Goal: Find specific fact: Find specific fact

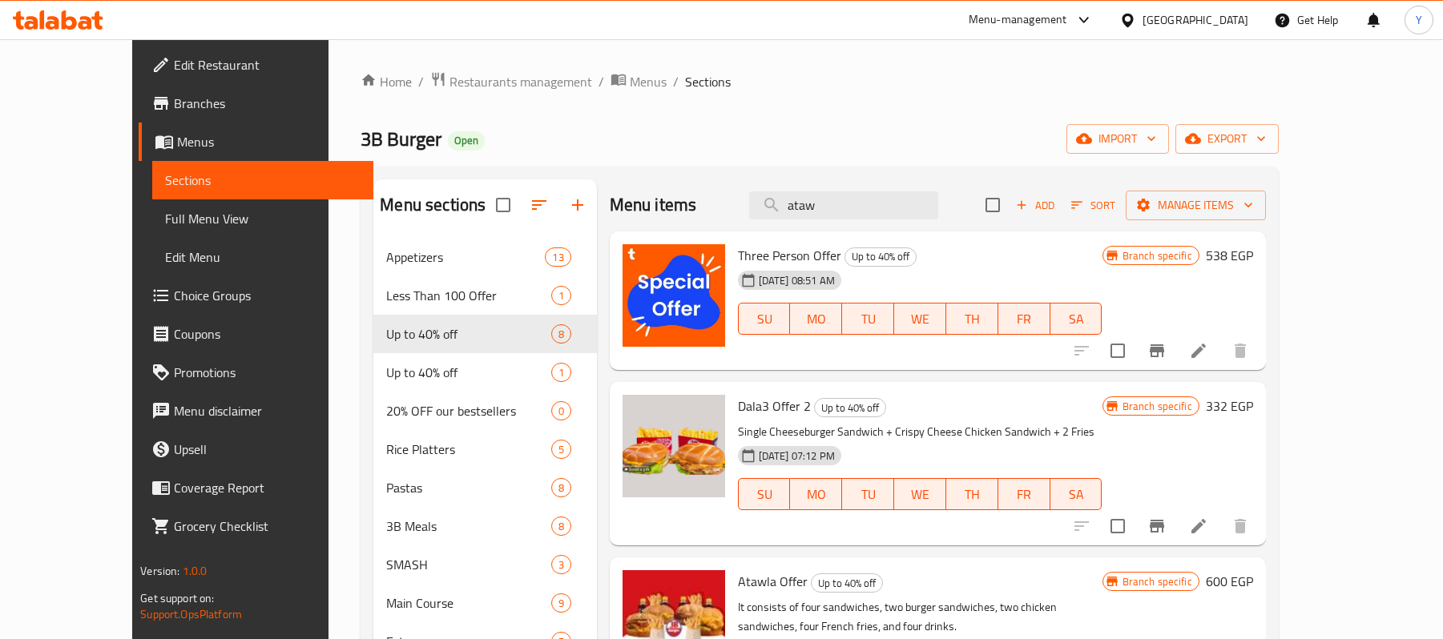
click at [449, 78] on span "Restaurants management" at bounding box center [520, 81] width 143 height 19
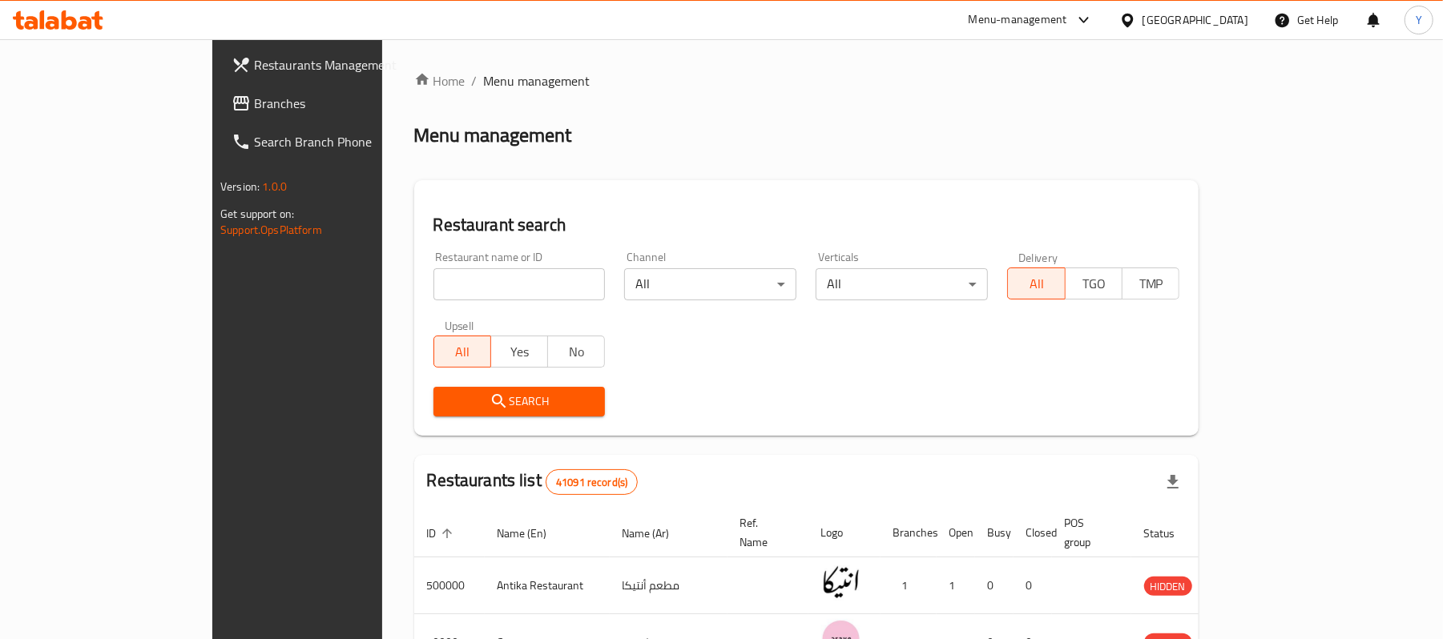
click at [424, 276] on div at bounding box center [721, 319] width 1443 height 639
click at [433, 276] on input "search" at bounding box center [519, 284] width 172 height 32
type input "100 سيخ"
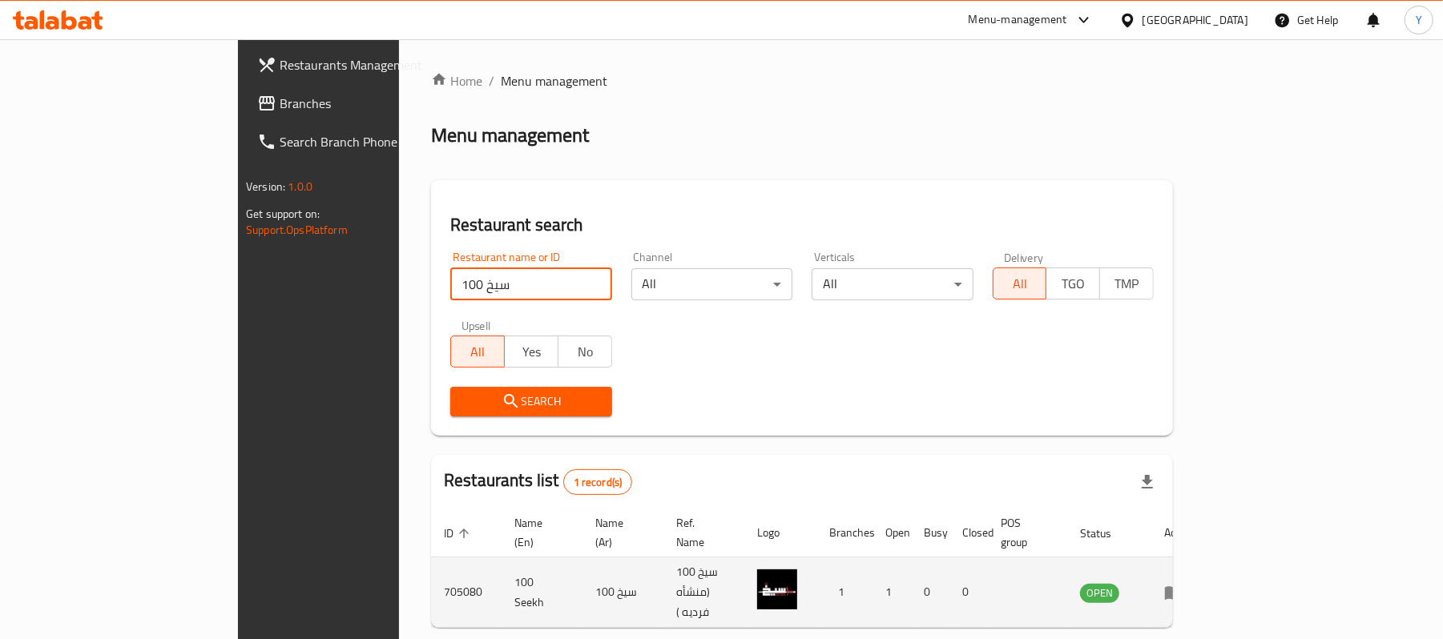
click at [501, 575] on td "100 Seekh" at bounding box center [541, 593] width 81 height 70
copy td "100 Seekh"
click at [431, 574] on td "705080" at bounding box center [466, 593] width 70 height 70
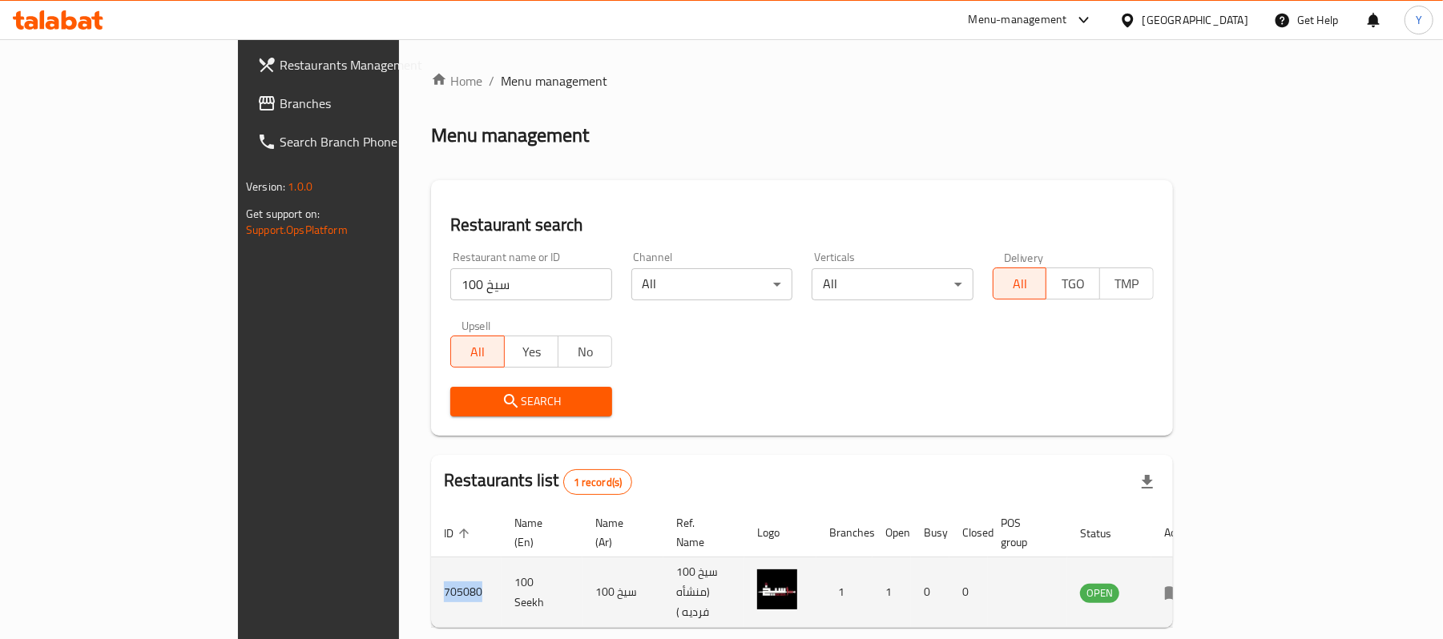
click at [431, 574] on td "705080" at bounding box center [466, 593] width 70 height 70
copy td "705080"
